Goal: Task Accomplishment & Management: Complete application form

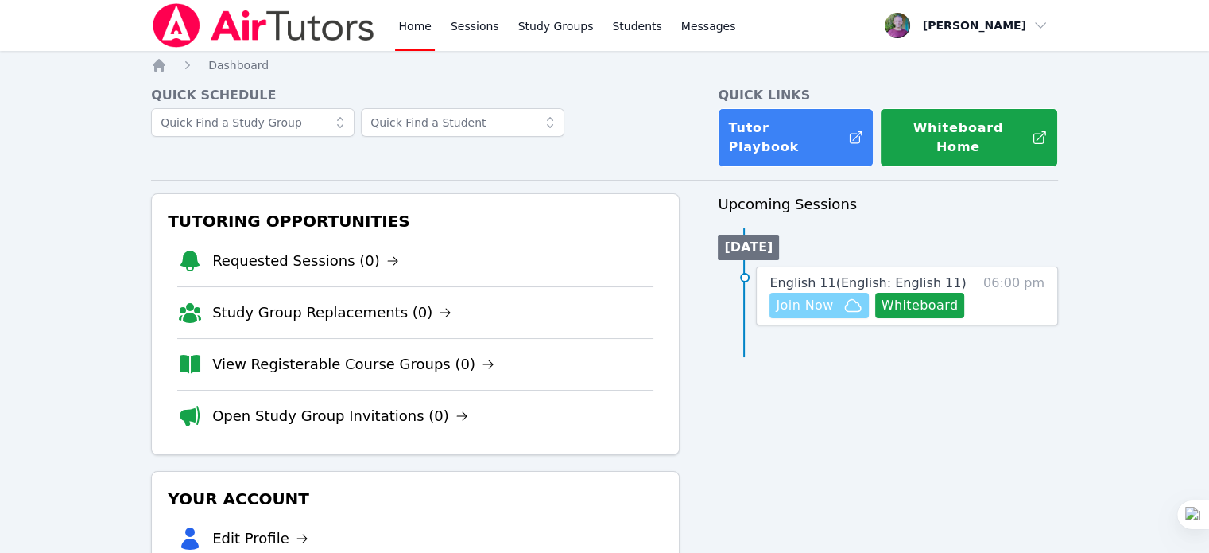
click at [811, 296] on span "Join Now" at bounding box center [804, 305] width 57 height 19
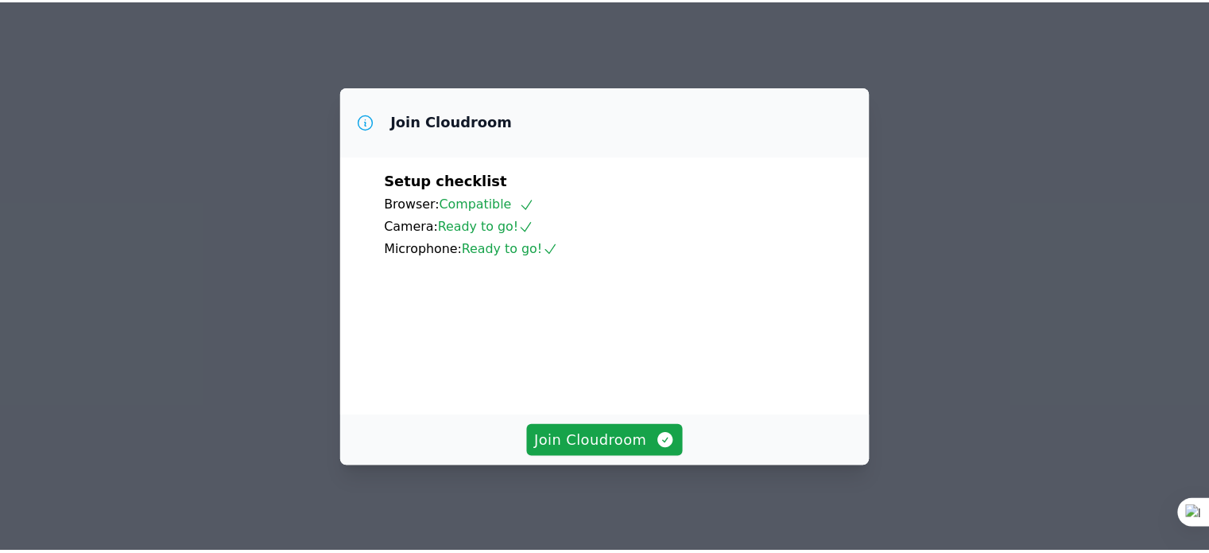
scroll to position [80, 0]
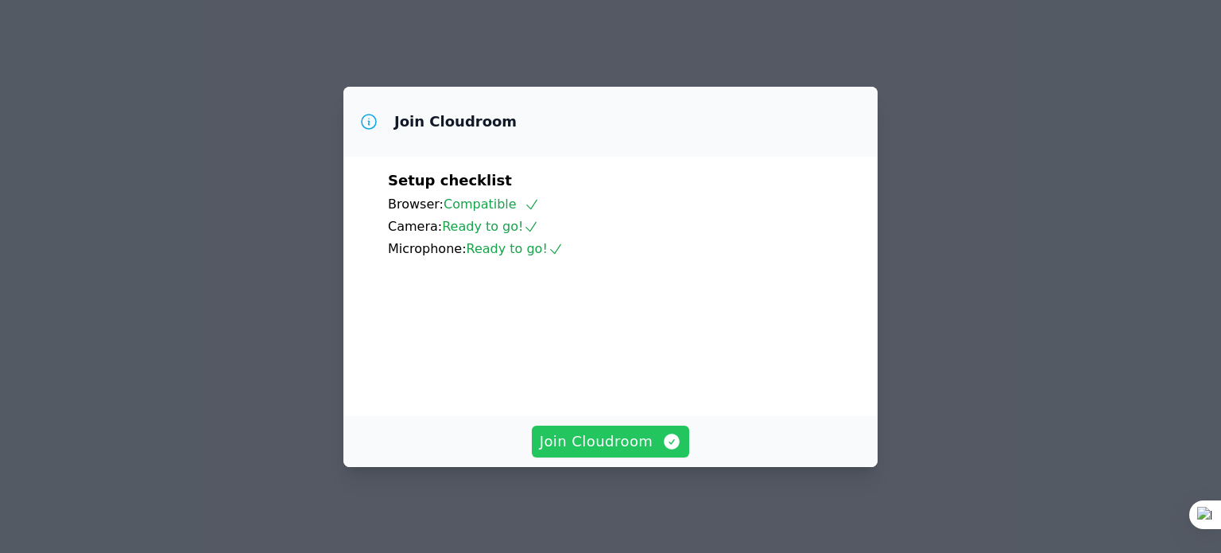
click at [604, 451] on span "Join Cloudroom" at bounding box center [611, 441] width 142 height 22
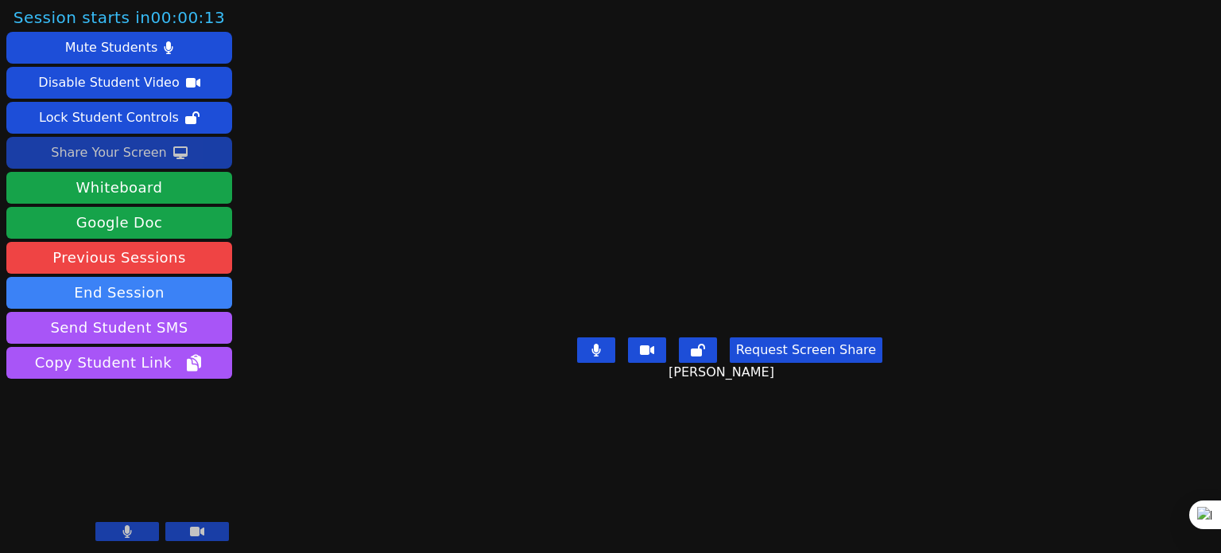
click at [145, 153] on div "Share Your Screen" at bounding box center [109, 152] width 116 height 25
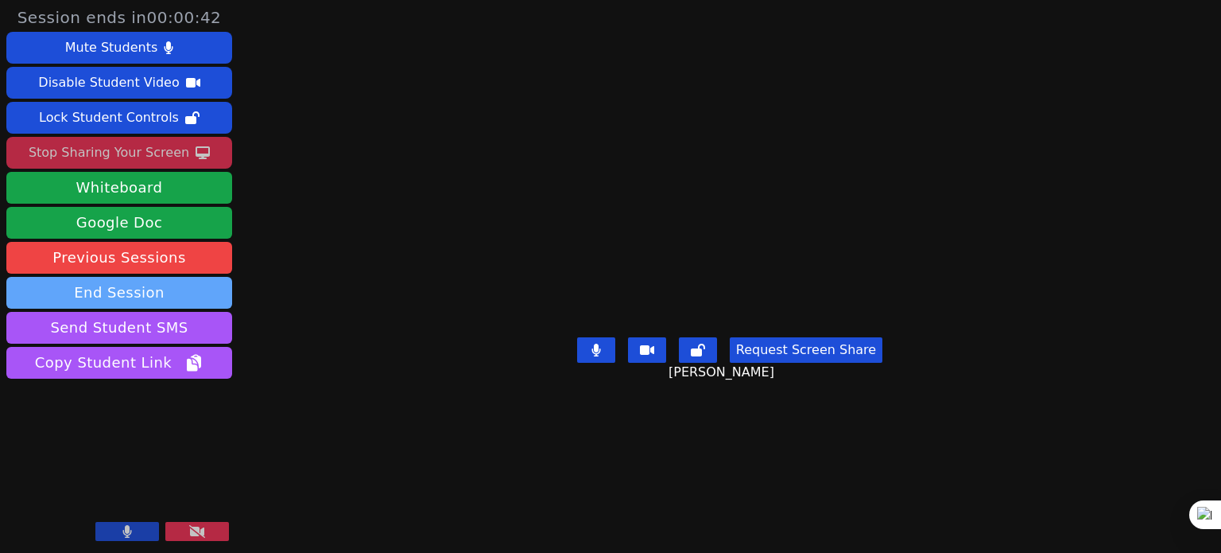
click at [203, 295] on button "End Session" at bounding box center [119, 293] width 226 height 32
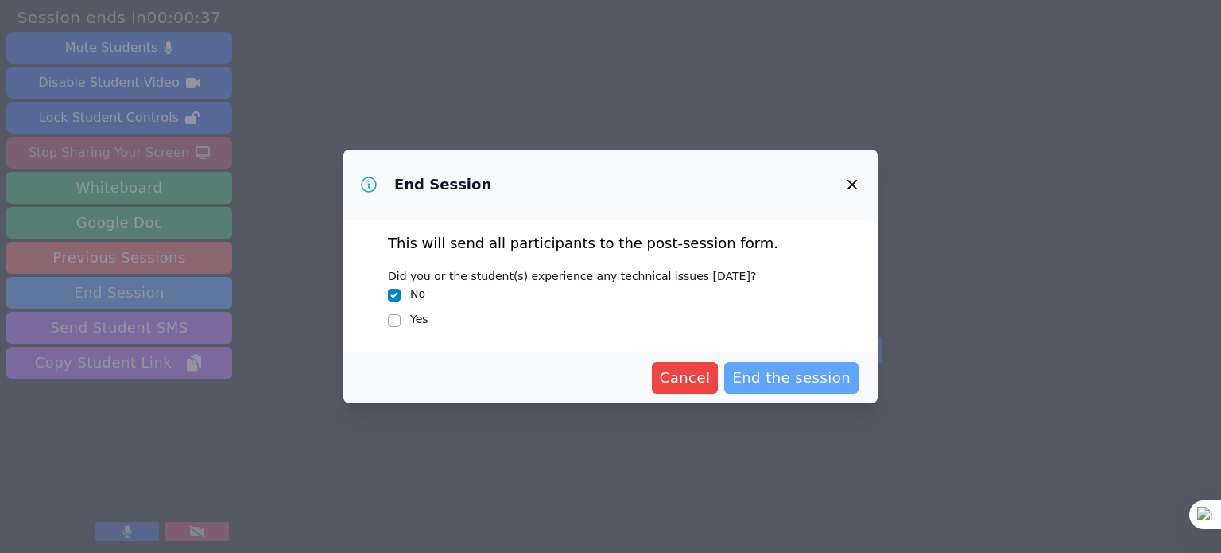
click at [808, 378] on span "End the session" at bounding box center [791, 378] width 118 height 22
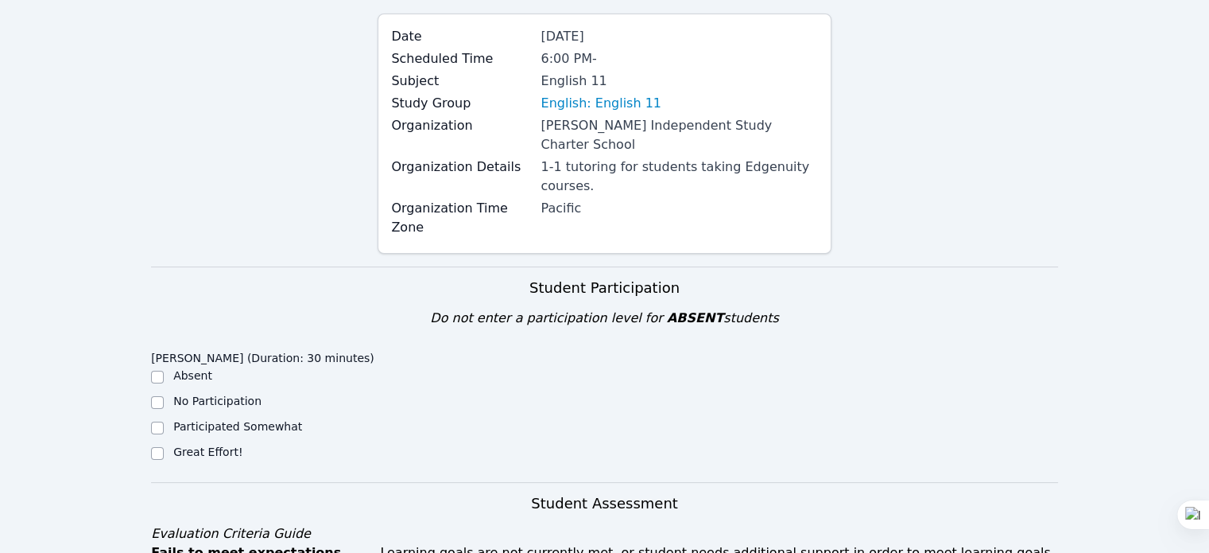
scroll to position [159, 0]
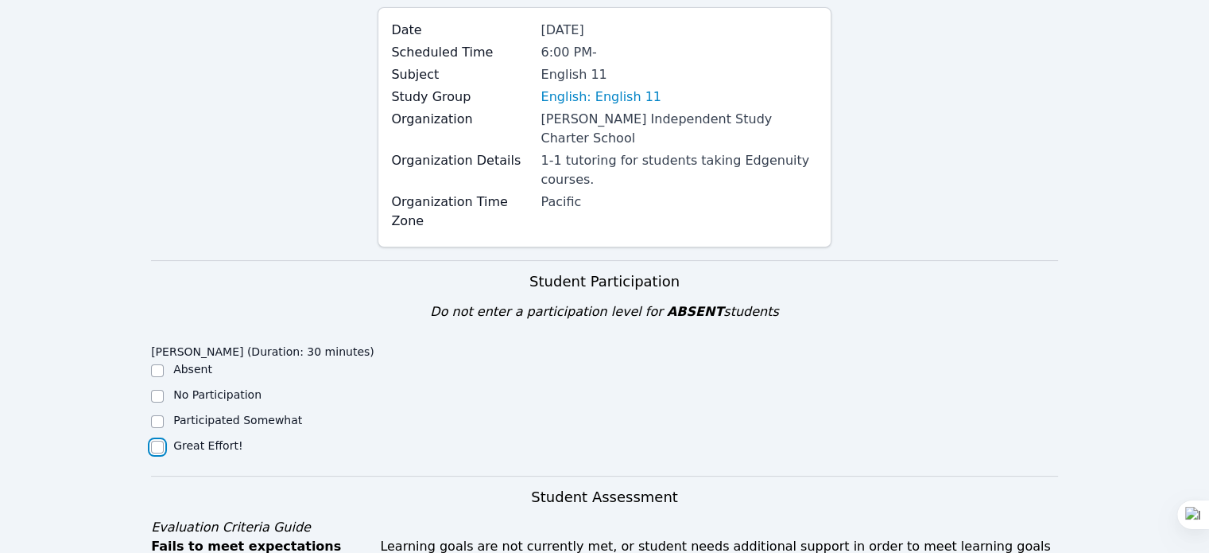
click at [157, 440] on input "Great Effort!" at bounding box center [157, 446] width 13 height 13
checkbox input "true"
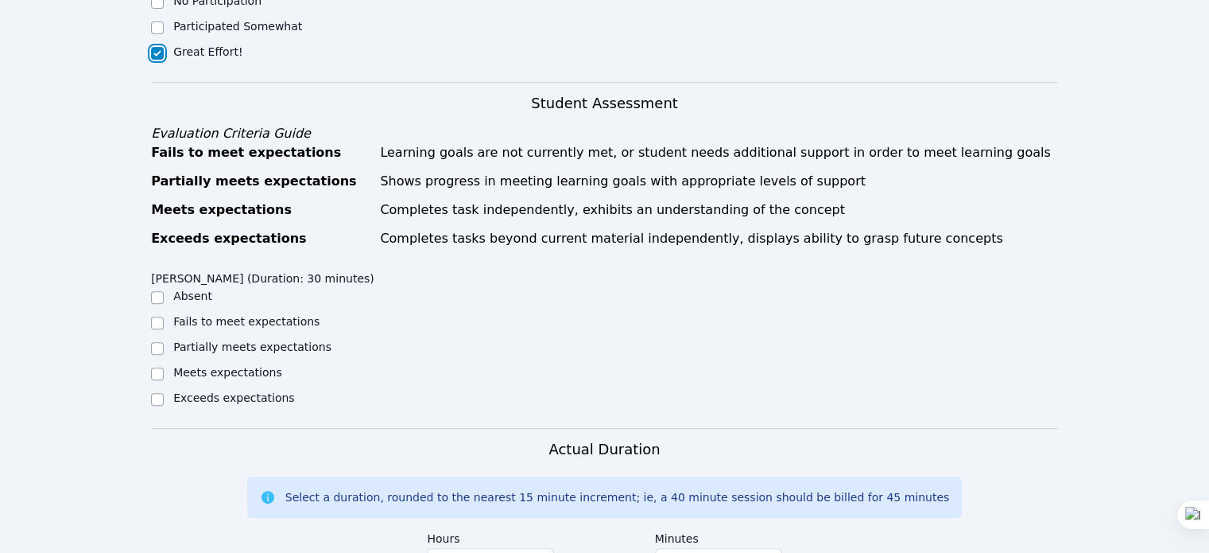
scroll to position [557, 0]
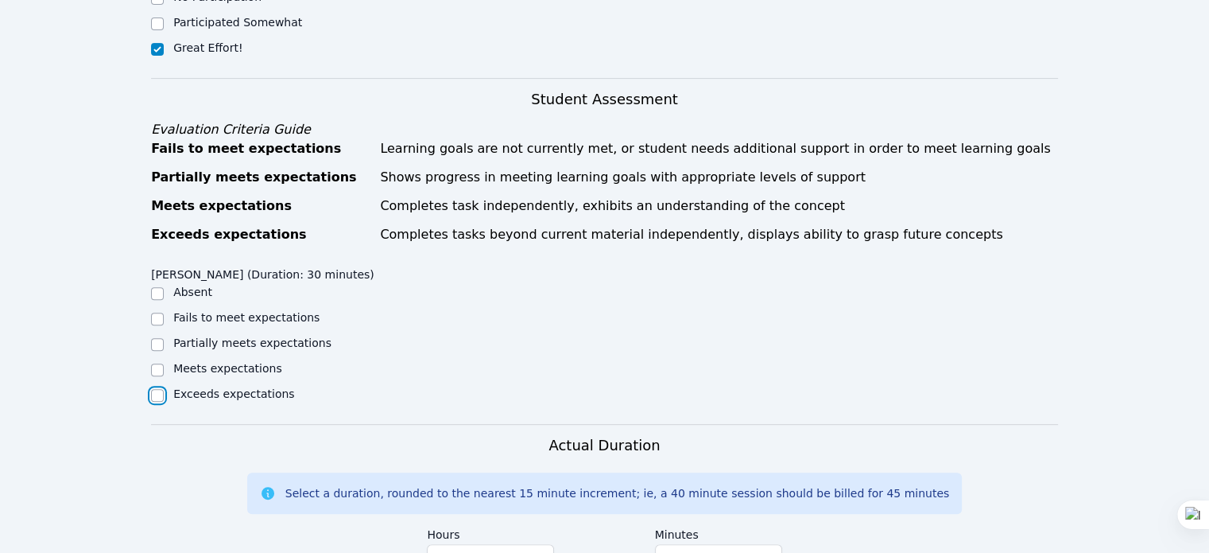
click at [159, 389] on input "Exceeds expectations" at bounding box center [157, 395] width 13 height 13
checkbox input "true"
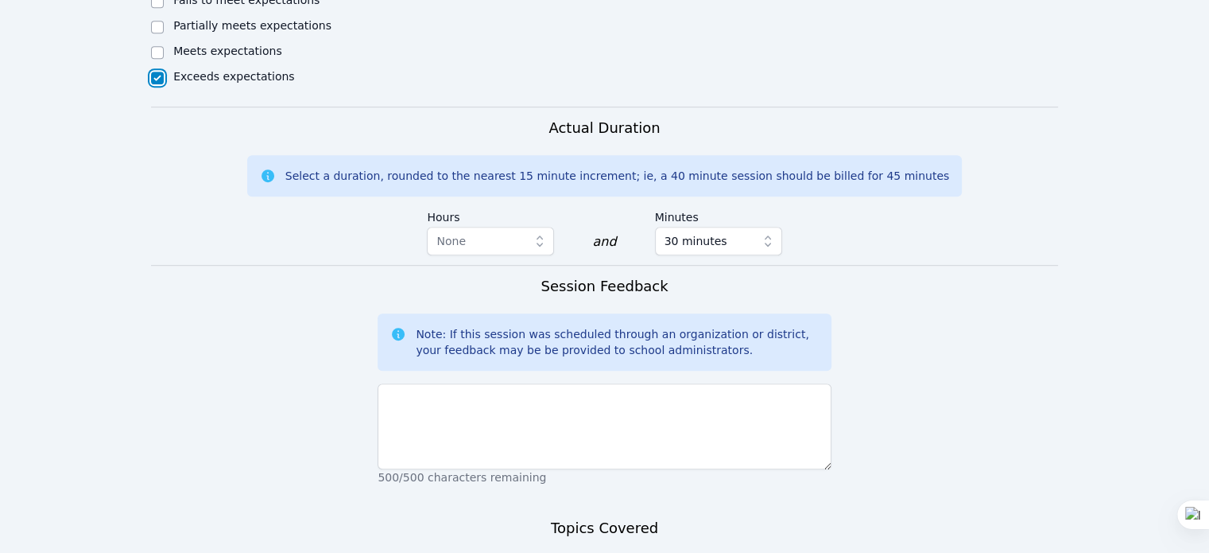
scroll to position [875, 0]
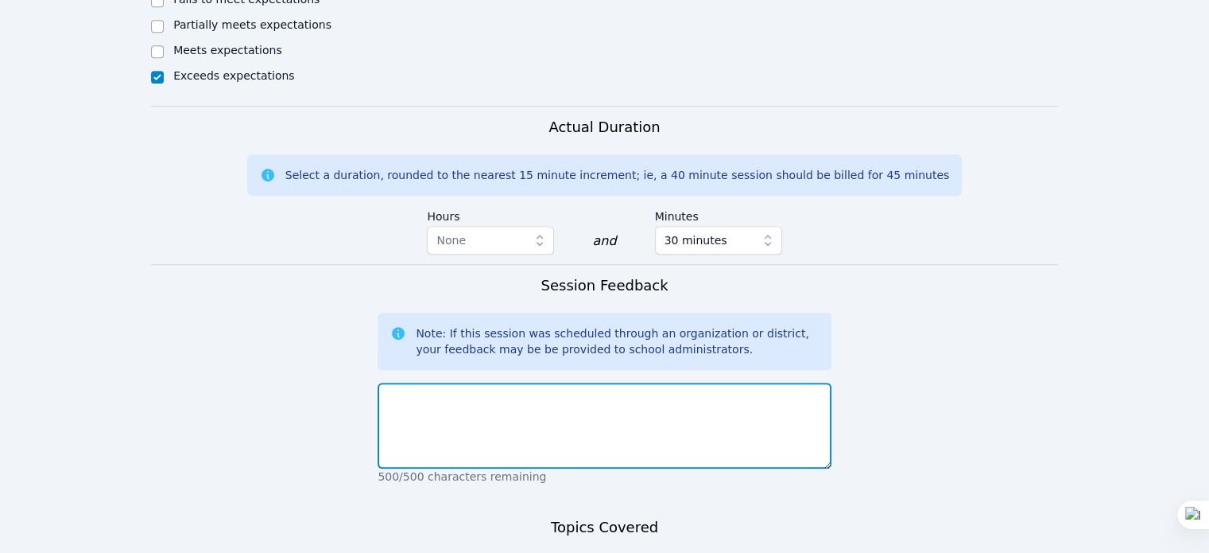
click at [556, 382] on textarea at bounding box center [604, 425] width 453 height 86
type textarea "dicussed many topics"
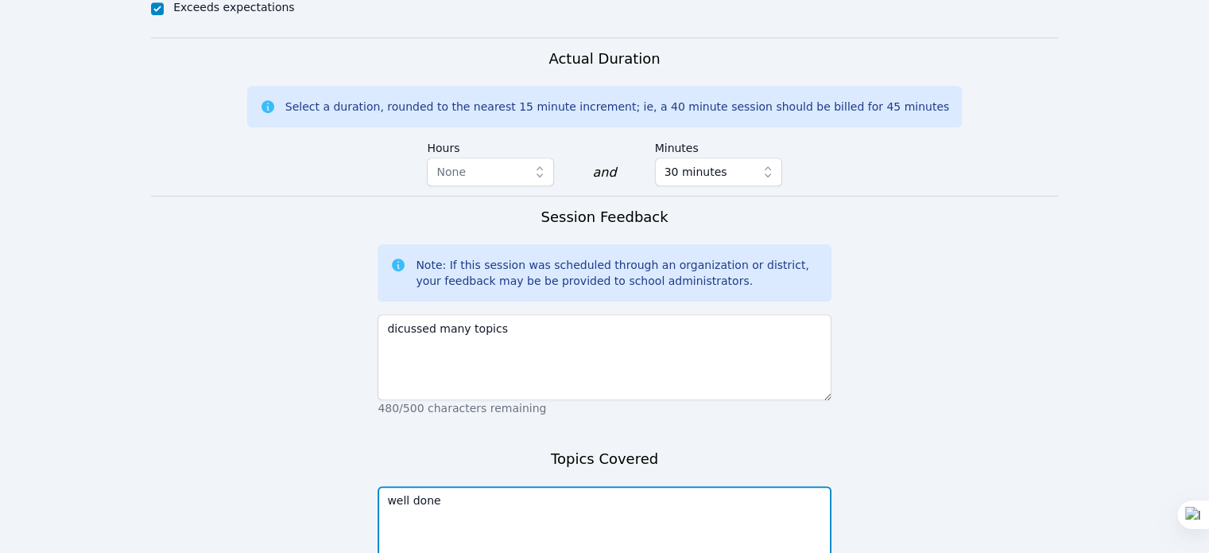
scroll to position [910, 0]
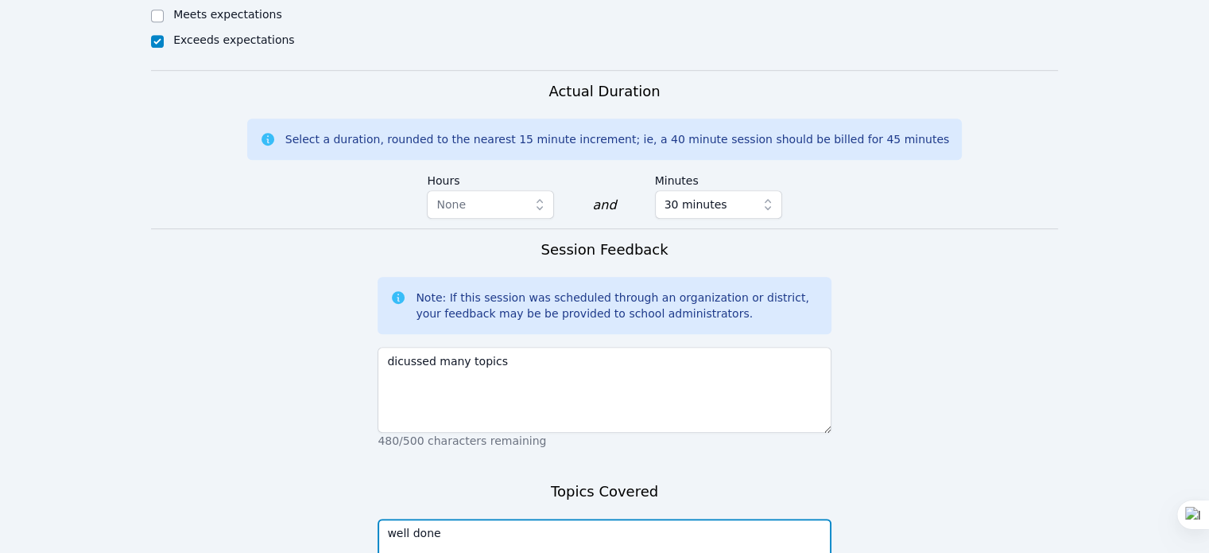
type textarea "well done"
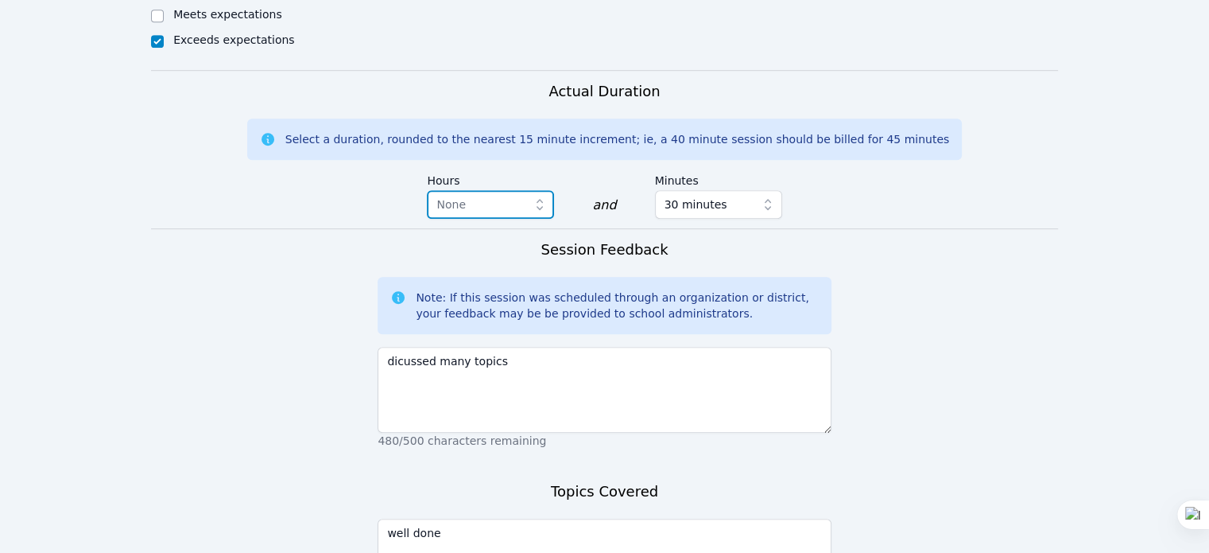
click at [464, 198] on span "None" at bounding box center [451, 204] width 29 height 13
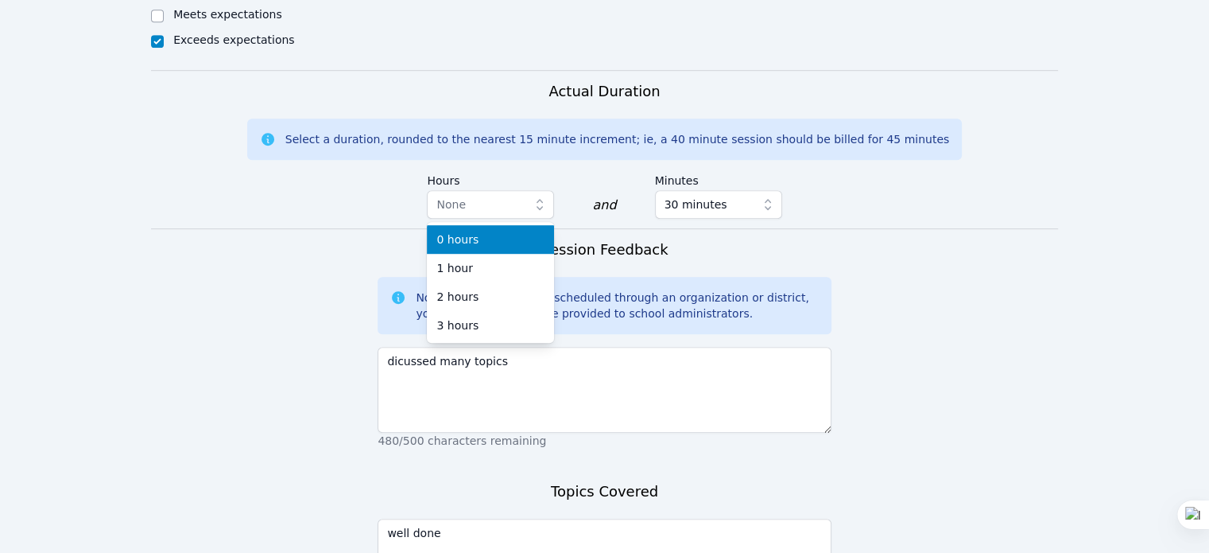
click at [453, 231] on span "0 hours" at bounding box center [458, 239] width 42 height 16
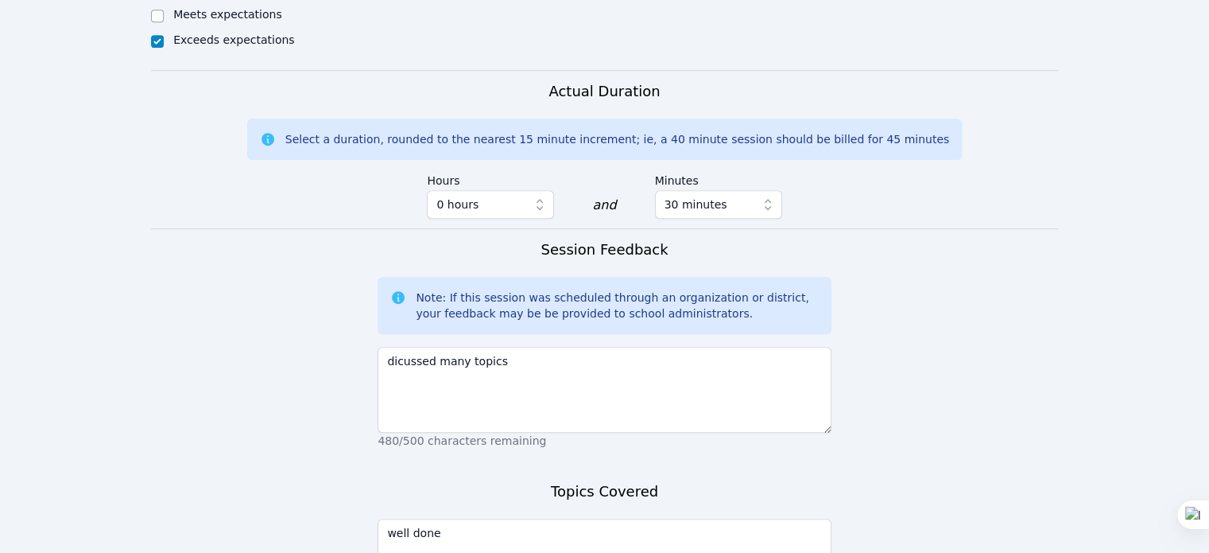
click at [1010, 301] on form "Student Participation Do not enter a participation level for ABSENT students Ah…" at bounding box center [604, 108] width 907 height 1198
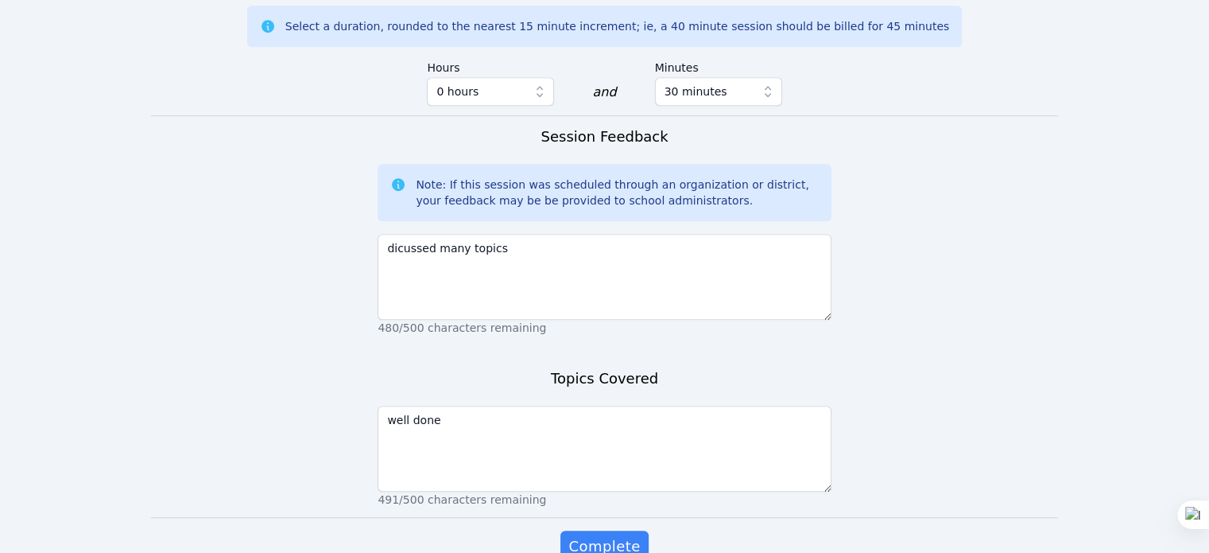
scroll to position [1069, 0]
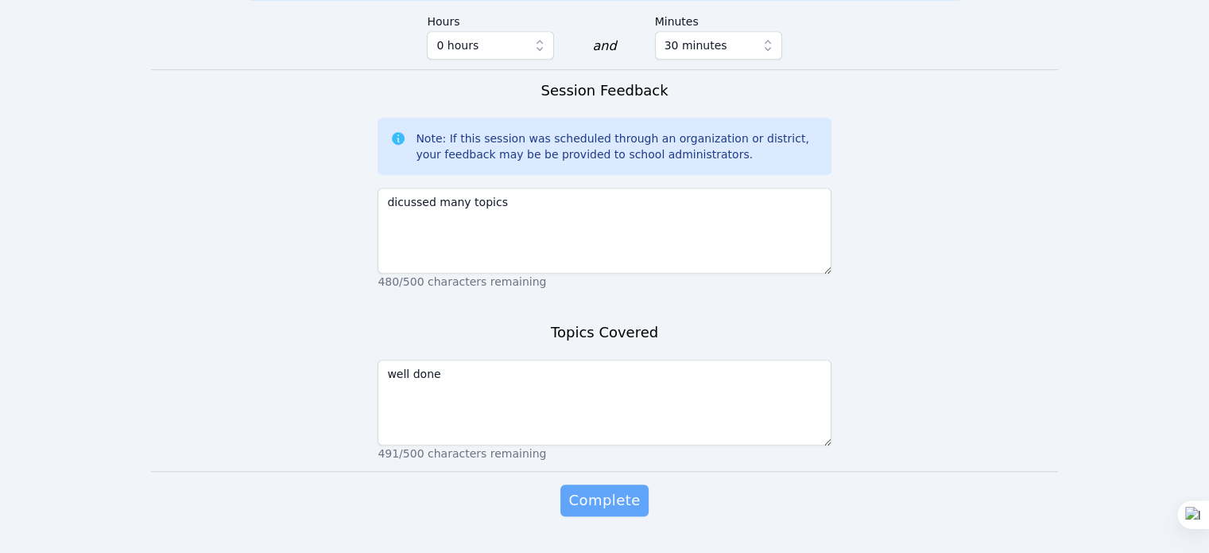
click at [633, 489] on span "Complete" at bounding box center [605, 500] width 72 height 22
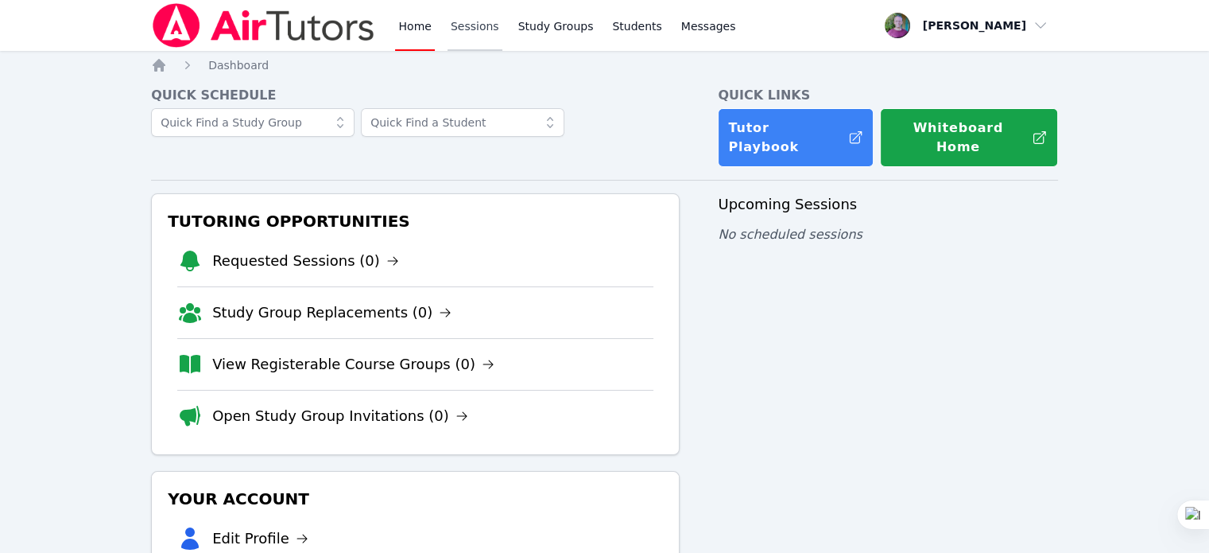
click at [479, 25] on link "Sessions" at bounding box center [475, 25] width 55 height 51
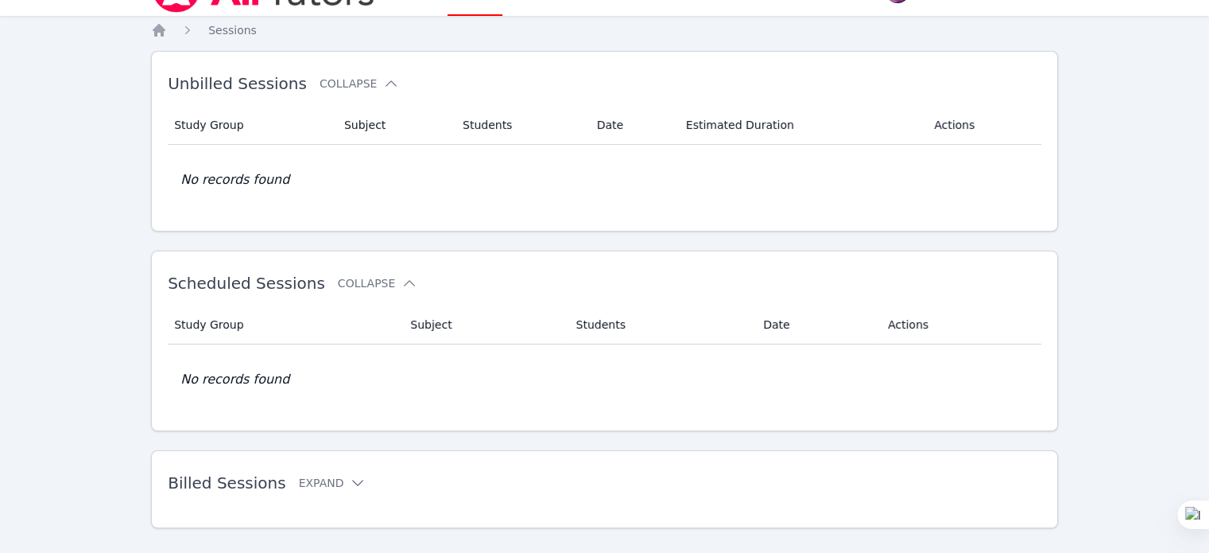
scroll to position [60, 0]
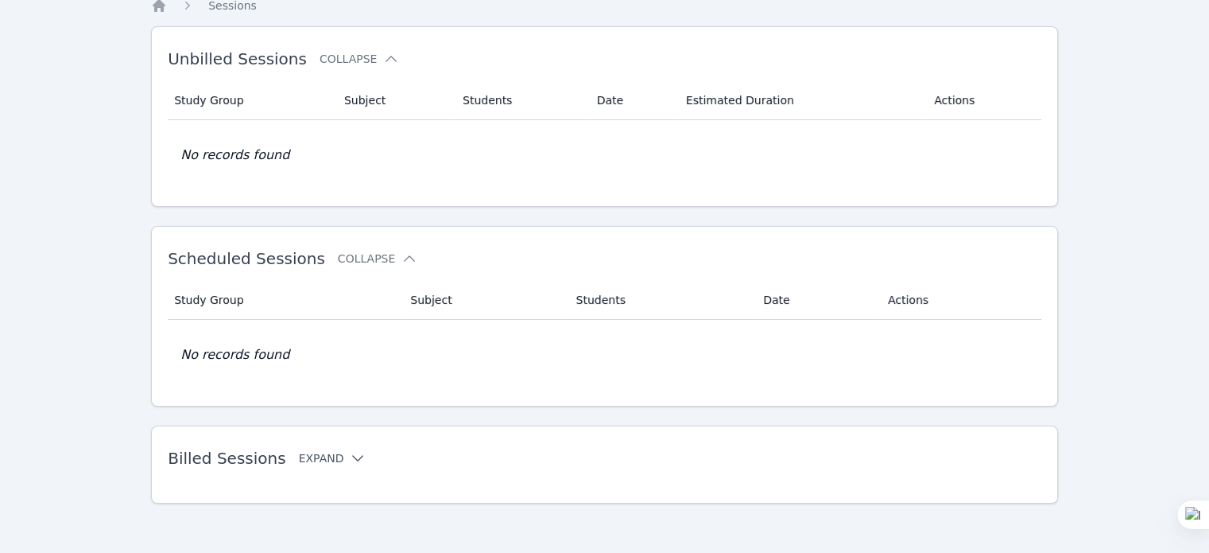
click at [320, 456] on button "Expand" at bounding box center [333, 458] width 68 height 16
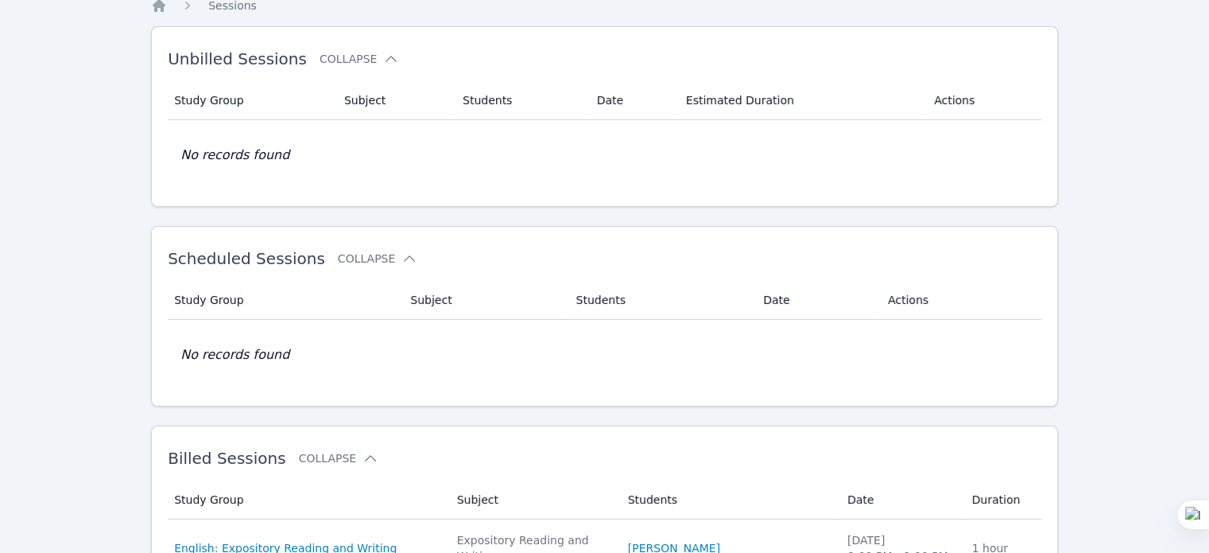
scroll to position [0, 0]
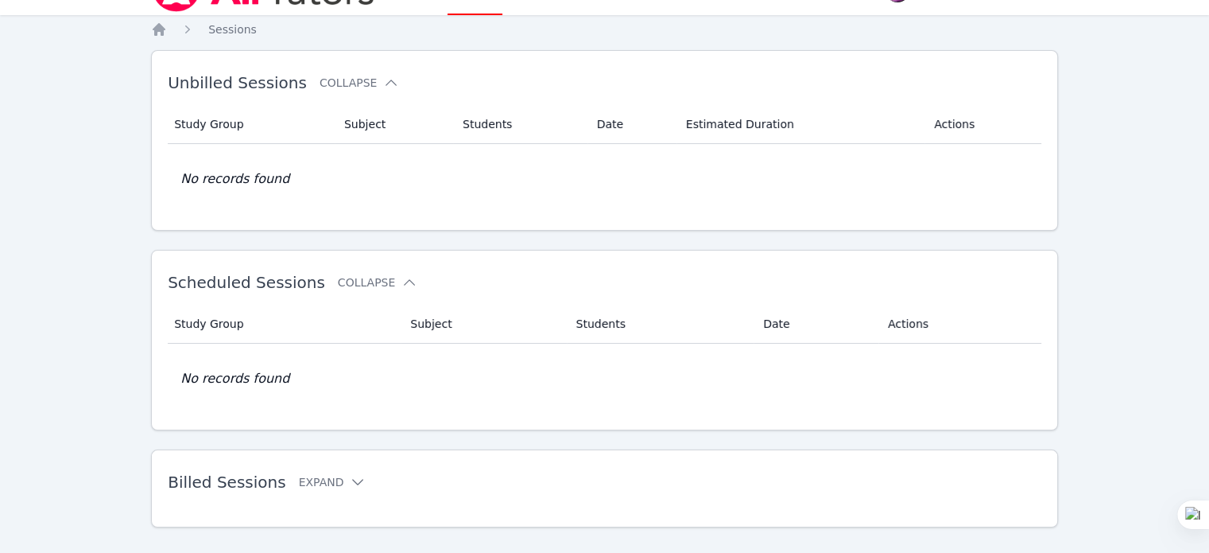
scroll to position [60, 0]
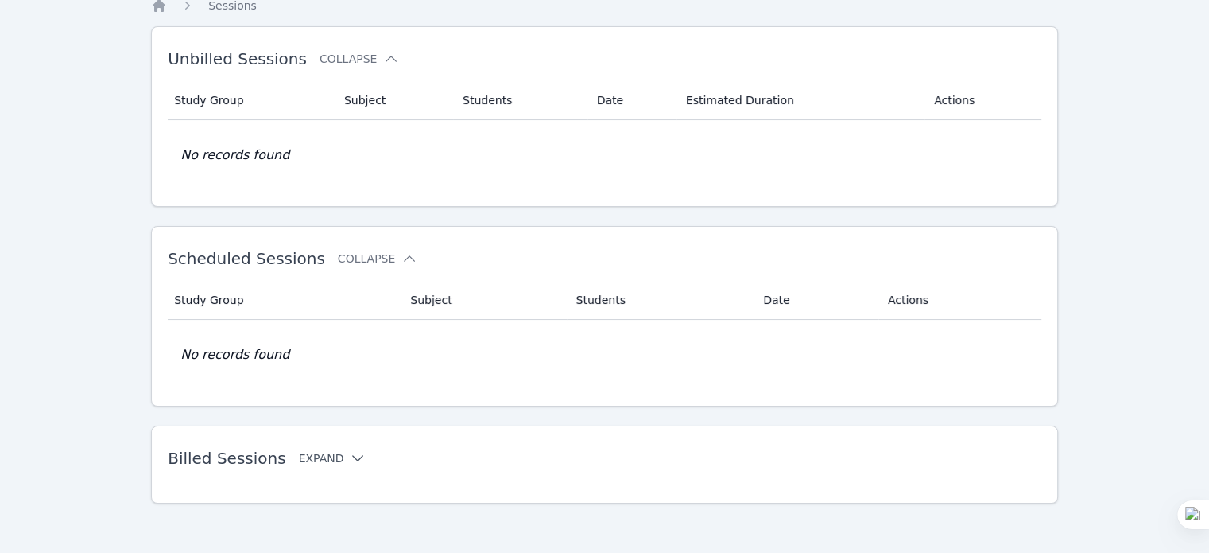
click at [301, 456] on button "Expand" at bounding box center [333, 458] width 68 height 16
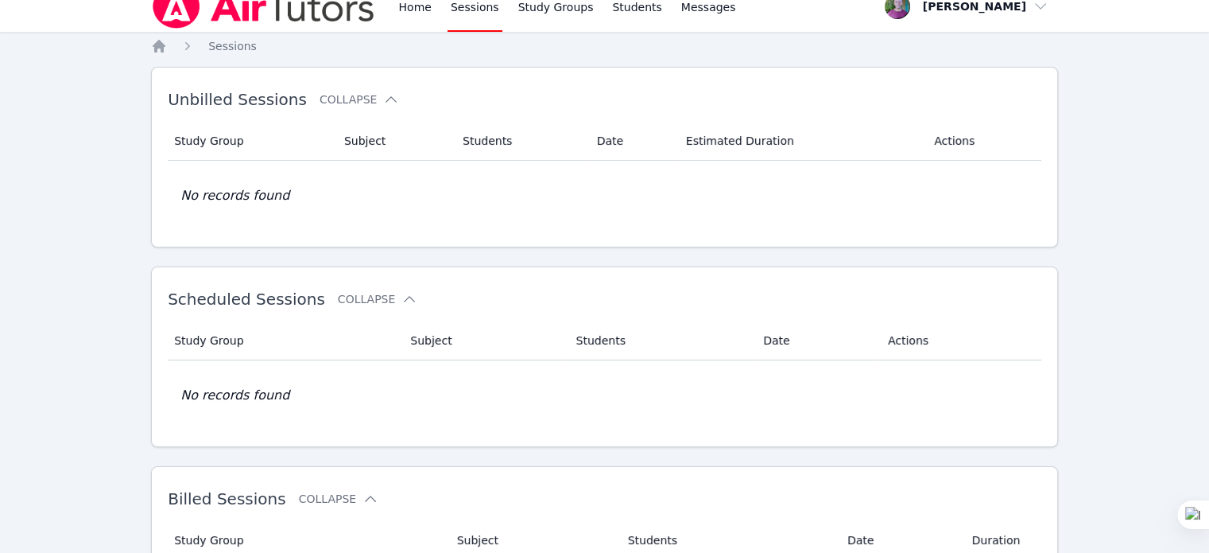
scroll to position [0, 0]
